Goal: Navigation & Orientation: Find specific page/section

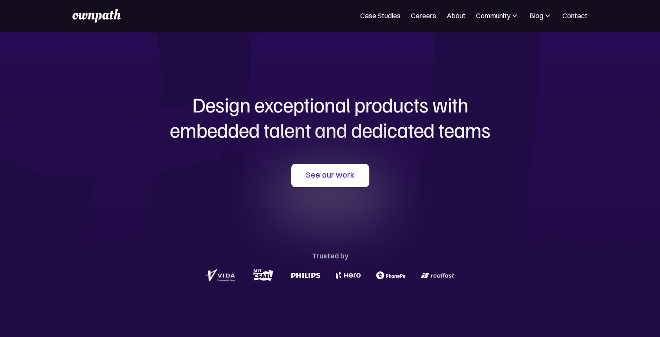
click at [392, 275] on img at bounding box center [390, 275] width 29 height 8
click at [394, 18] on link "Case Studies" at bounding box center [380, 15] width 40 height 10
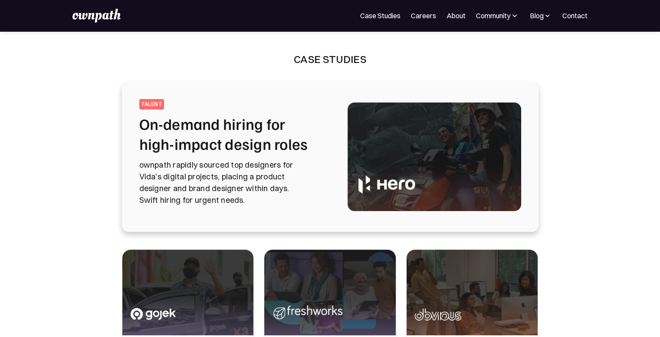
scroll to position [137, 0]
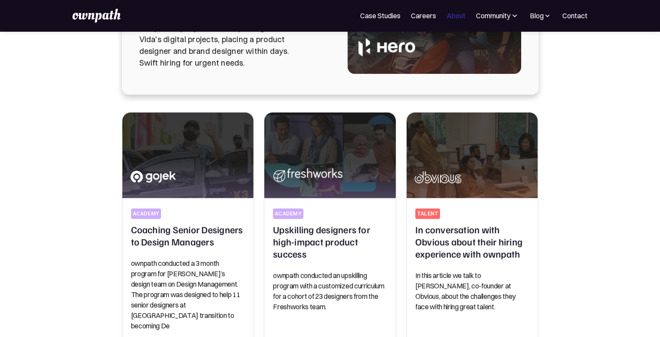
click at [455, 19] on link "About" at bounding box center [455, 15] width 19 height 10
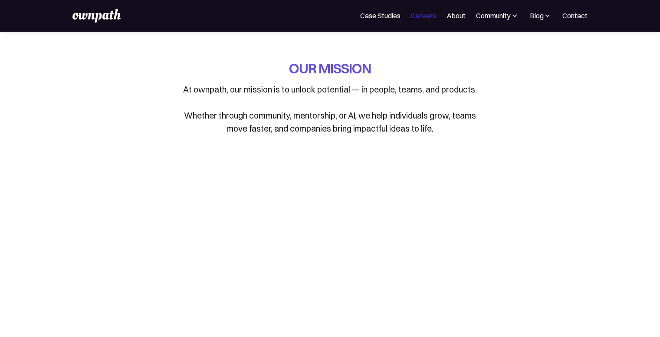
click at [422, 15] on link "Careers" at bounding box center [423, 15] width 25 height 10
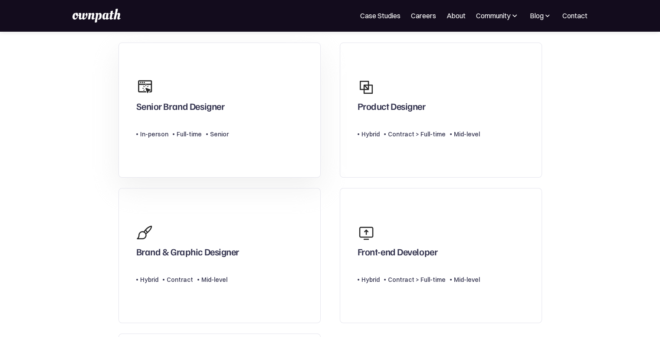
scroll to position [94, 0]
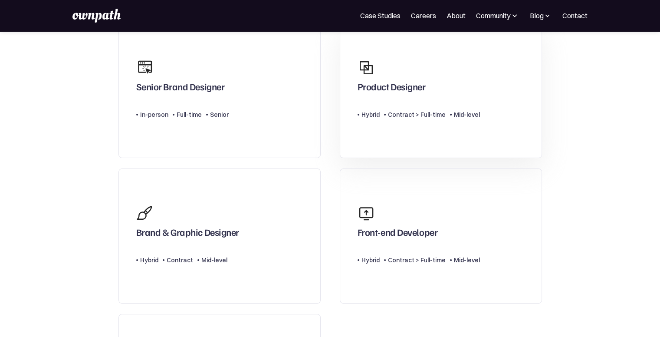
click at [406, 118] on div "Contract > Full-time" at bounding box center [417, 114] width 58 height 10
click at [103, 17] on img at bounding box center [96, 16] width 48 height 14
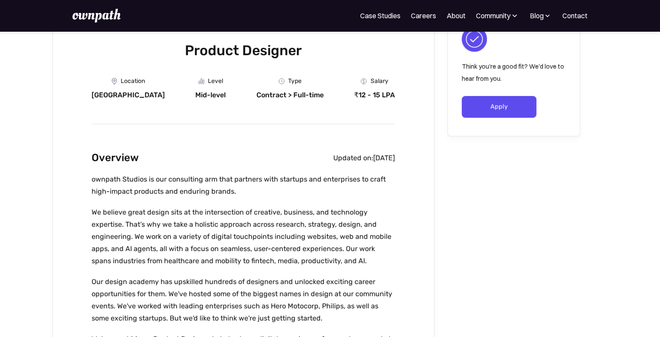
scroll to position [126, 0]
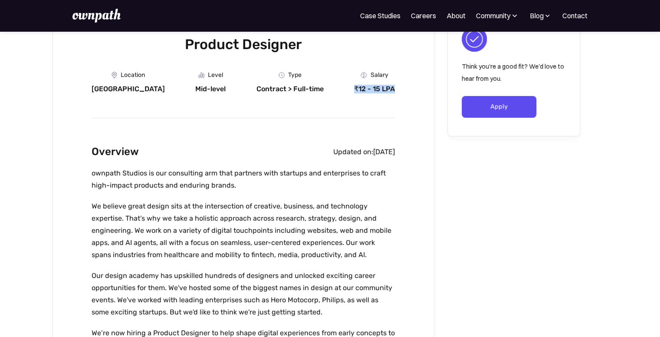
drag, startPoint x: 355, startPoint y: 86, endPoint x: 397, endPoint y: 87, distance: 42.1
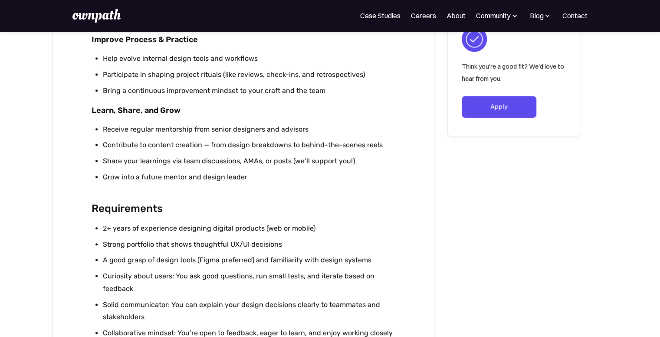
scroll to position [736, 0]
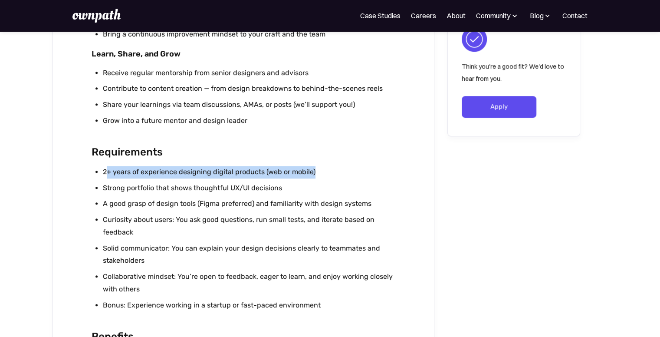
drag, startPoint x: 105, startPoint y: 175, endPoint x: 334, endPoint y: 176, distance: 229.0
click at [334, 176] on li "2+ years of experience designing digital products (web or mobile)" at bounding box center [249, 172] width 292 height 13
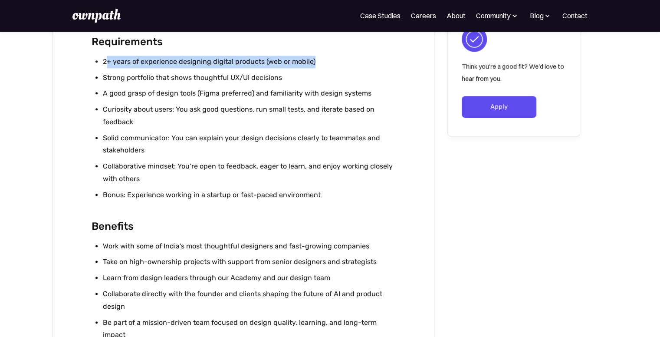
scroll to position [841, 0]
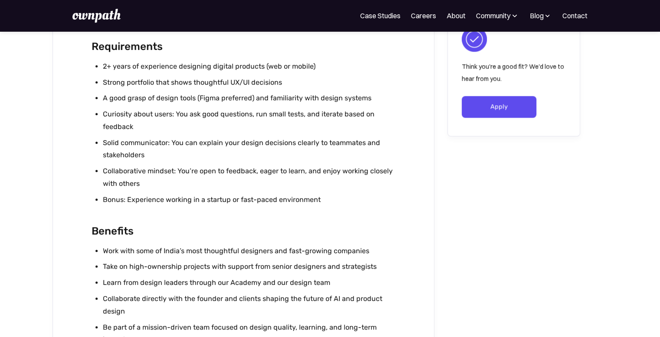
click at [204, 205] on li "Bonus: Experience working in a startup or fast-paced environment" at bounding box center [249, 199] width 292 height 13
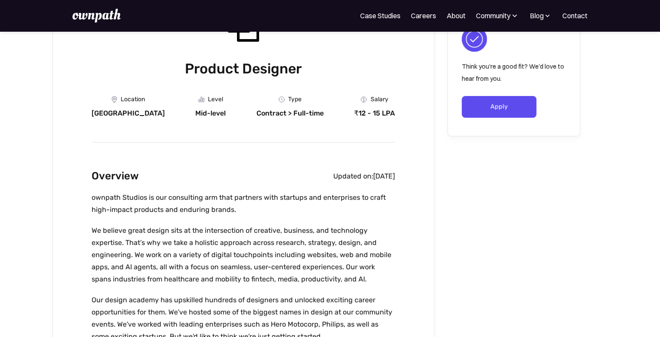
scroll to position [0, 0]
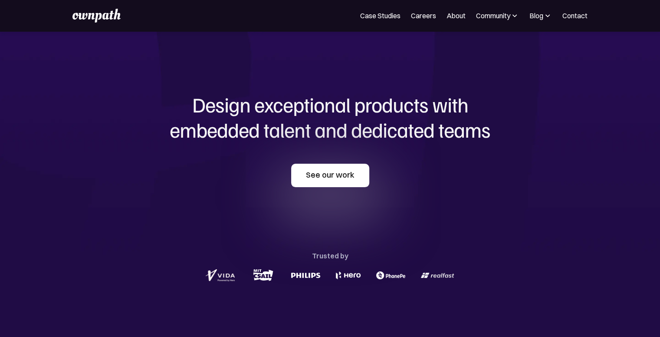
click at [303, 183] on link "See our work" at bounding box center [330, 175] width 78 height 23
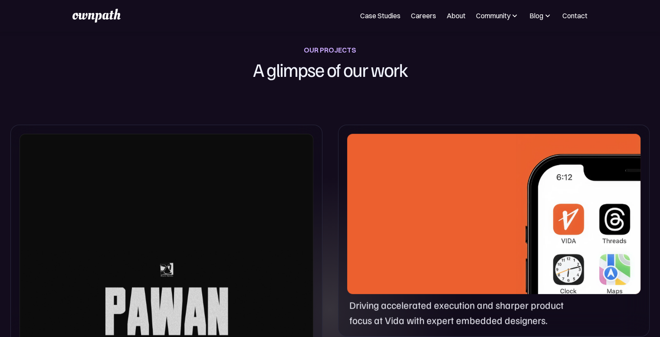
scroll to position [344, 0]
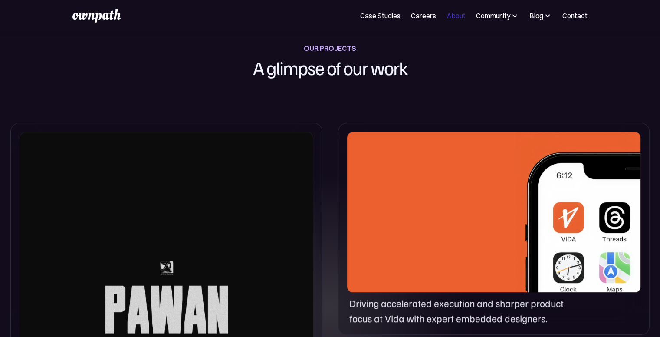
click at [450, 12] on link "About" at bounding box center [455, 15] width 19 height 10
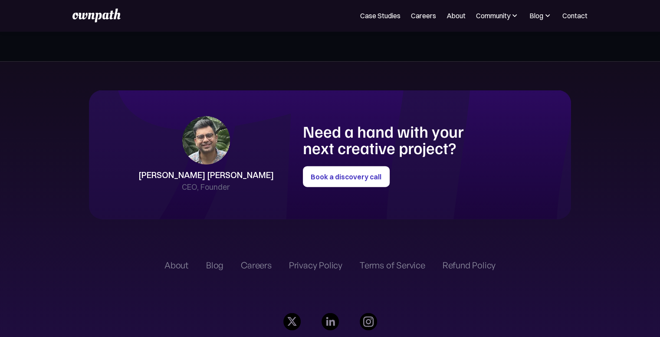
scroll to position [1927, 0]
click at [110, 15] on img at bounding box center [96, 16] width 48 height 14
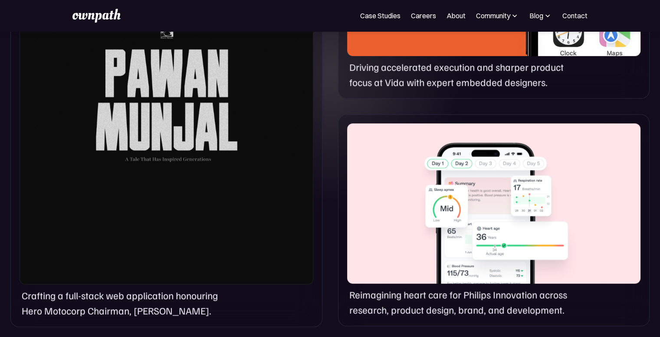
scroll to position [580, 0]
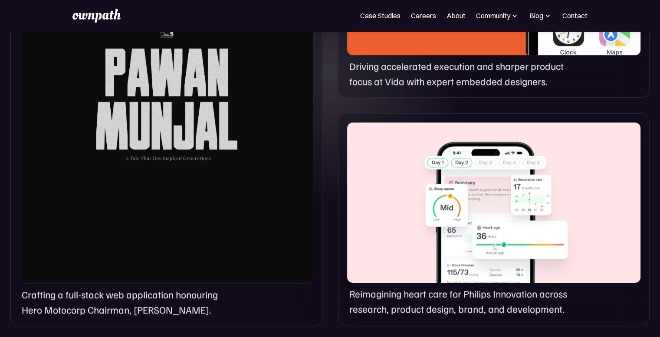
click at [185, 158] on div at bounding box center [167, 89] width 294 height 389
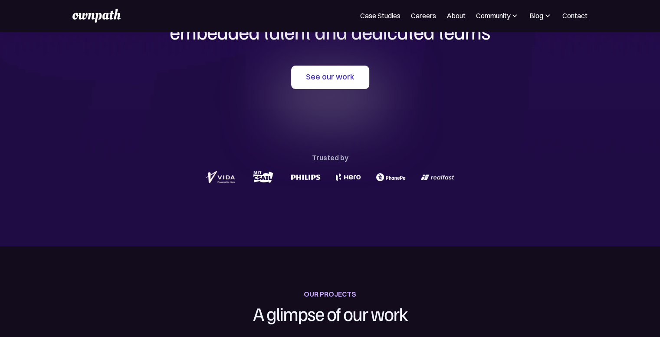
scroll to position [0, 0]
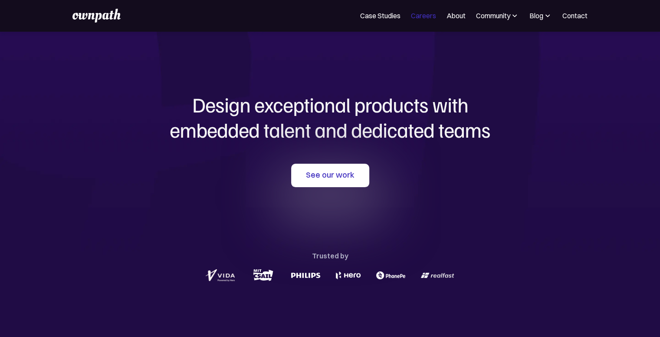
click at [423, 16] on link "Careers" at bounding box center [423, 15] width 25 height 10
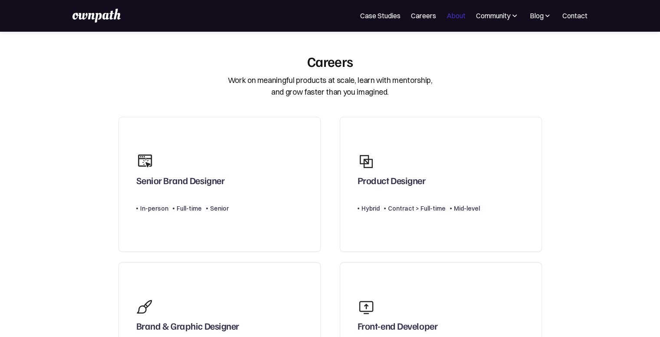
click at [450, 13] on link "About" at bounding box center [455, 15] width 19 height 10
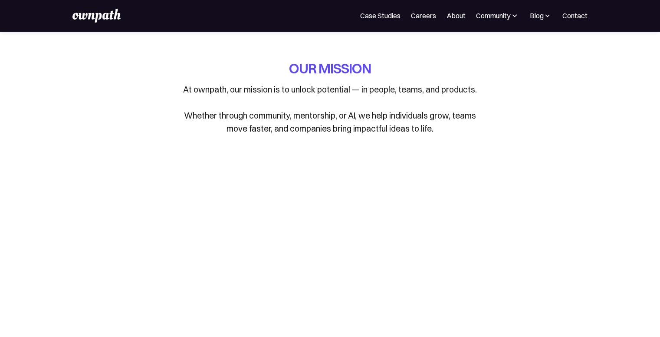
click at [99, 12] on img at bounding box center [96, 16] width 48 height 14
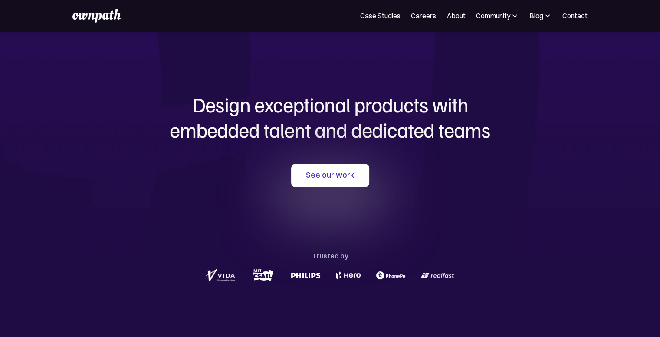
click at [514, 16] on img at bounding box center [514, 15] width 9 height 9
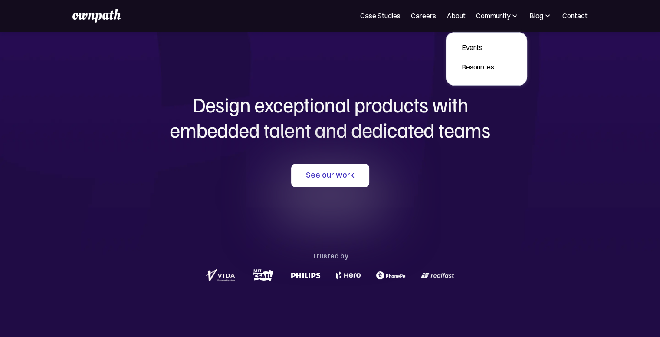
click at [514, 16] on img at bounding box center [514, 15] width 9 height 9
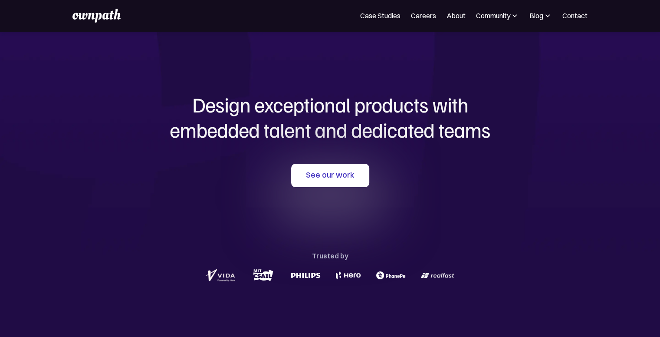
click at [545, 16] on img at bounding box center [547, 15] width 9 height 9
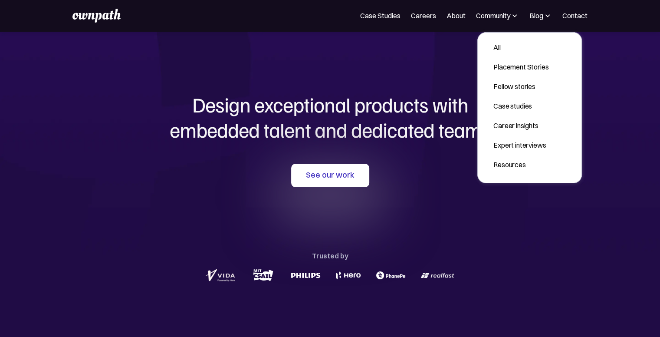
click at [545, 16] on img at bounding box center [547, 15] width 9 height 9
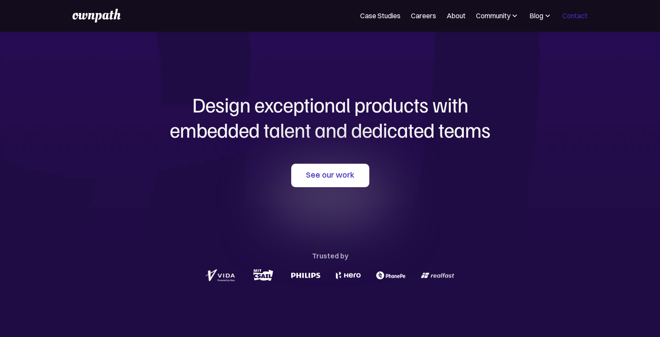
click at [577, 16] on link "Contact" at bounding box center [574, 15] width 25 height 10
drag, startPoint x: 228, startPoint y: 81, endPoint x: 196, endPoint y: 69, distance: 33.8
click at [196, 69] on div "Design exceptional products with embedded talent and dedicated teams with us Se…" at bounding box center [330, 187] width 416 height 313
click at [505, 16] on div "Community" at bounding box center [493, 15] width 34 height 10
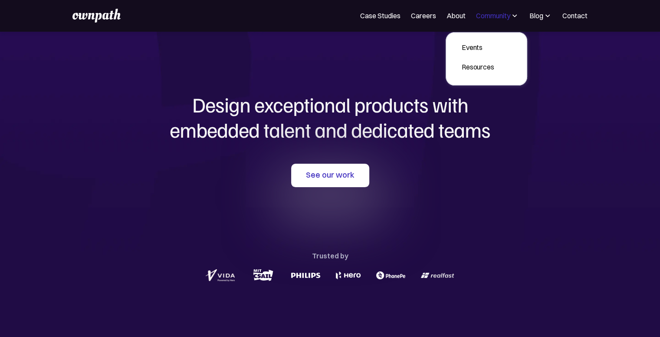
click at [505, 16] on div "Community" at bounding box center [493, 15] width 34 height 10
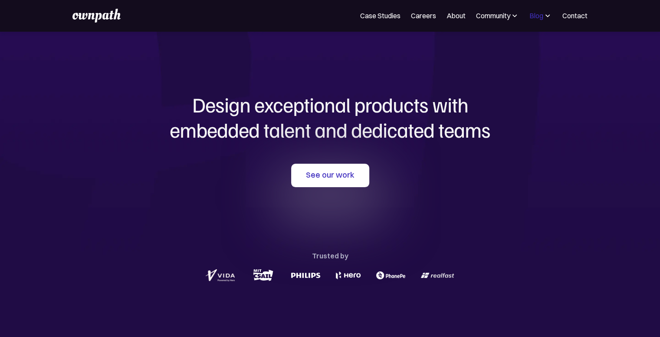
click at [535, 14] on div "Blog" at bounding box center [536, 15] width 14 height 10
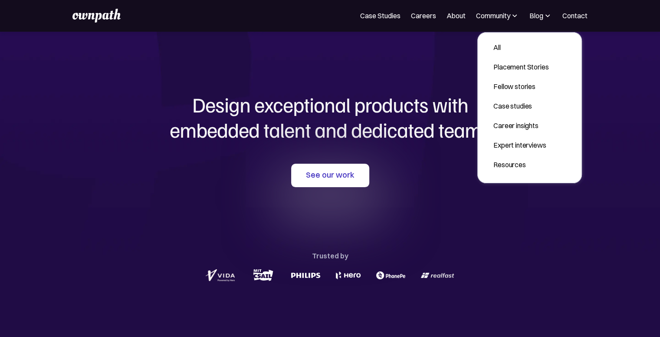
click at [592, 18] on div "Case Studies Careers About Community Events Resources Design Residency Work on …" at bounding box center [330, 15] width 660 height 31
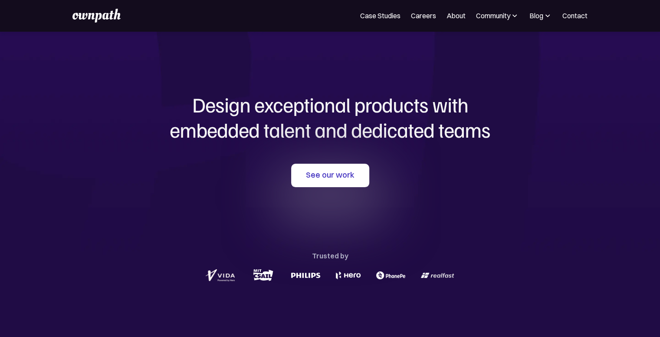
click at [514, 11] on img at bounding box center [514, 15] width 9 height 9
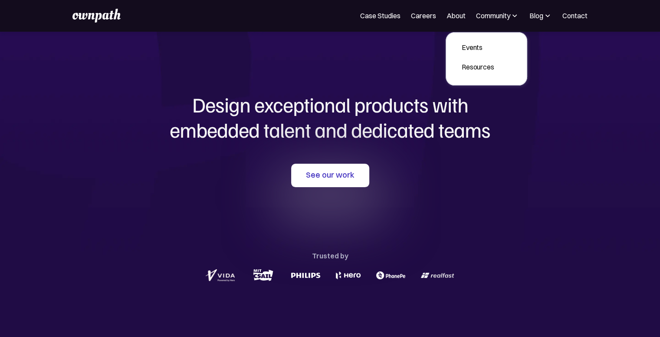
click at [555, 9] on div "Case Studies Careers About Community Events Resources Design Residency Work on …" at bounding box center [329, 16] width 514 height 14
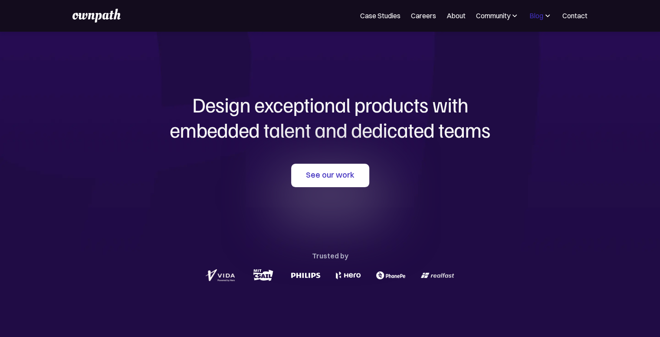
click at [541, 16] on div "Blog" at bounding box center [536, 15] width 14 height 10
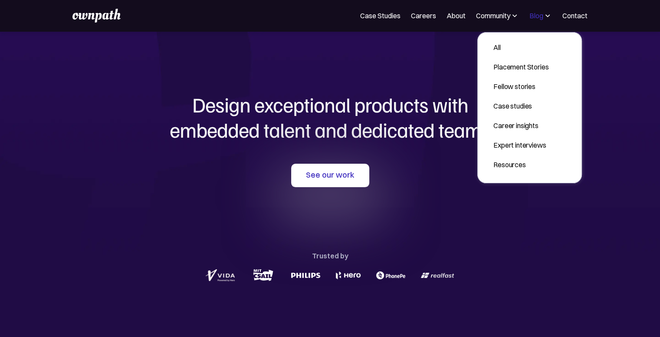
click at [541, 16] on div "Blog" at bounding box center [536, 15] width 14 height 10
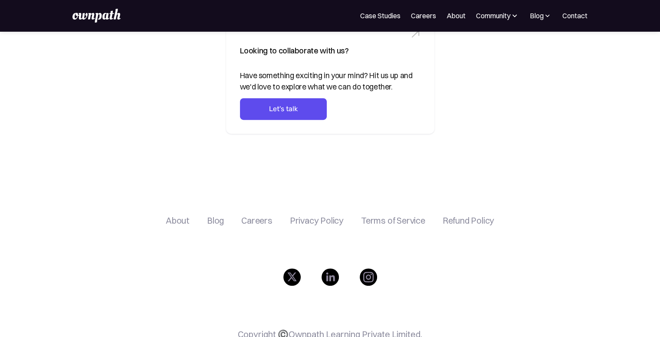
scroll to position [321, 0]
